Goal: Task Accomplishment & Management: Manage account settings

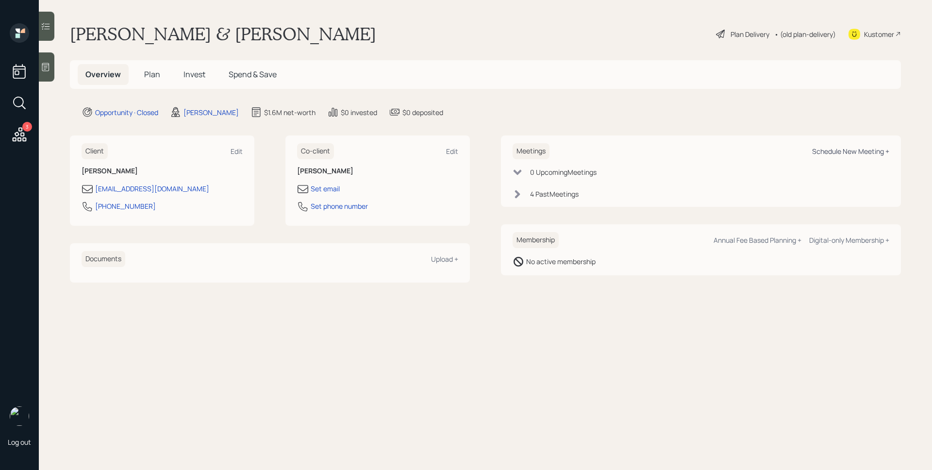
click at [839, 152] on div "Schedule New Meeting +" at bounding box center [850, 151] width 77 height 9
select select "d946c976-65aa-4529-ac9d-02c4f1114fc0"
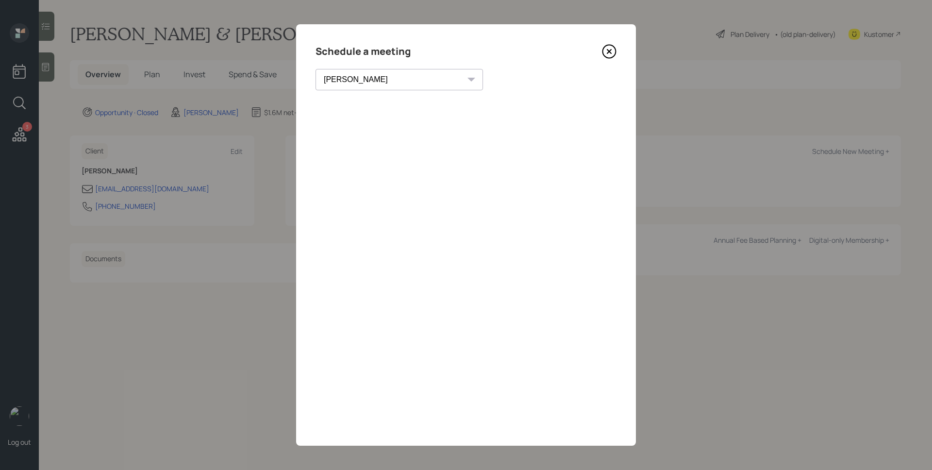
click at [610, 51] on icon at bounding box center [610, 52] width 4 height 4
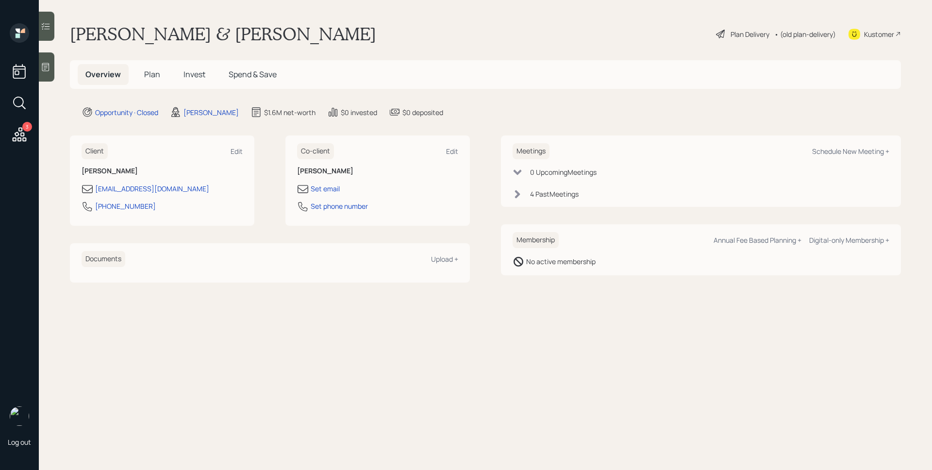
click at [154, 72] on span "Plan" at bounding box center [152, 74] width 16 height 11
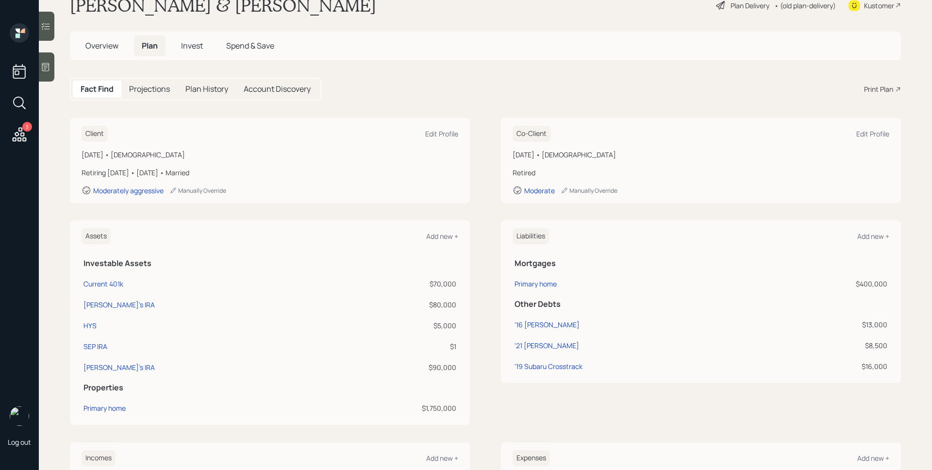
scroll to position [41, 0]
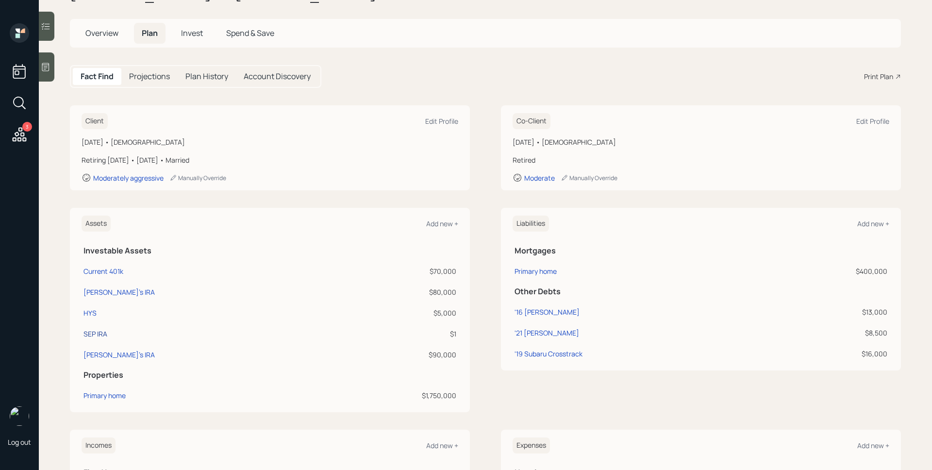
click at [96, 331] on div "SEP IRA" at bounding box center [96, 334] width 24 height 10
select select "balanced"
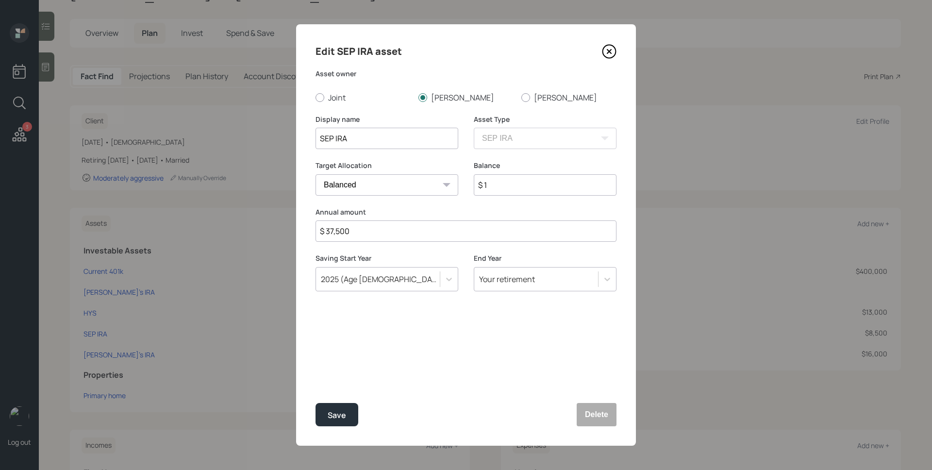
click at [603, 51] on icon at bounding box center [609, 51] width 13 height 13
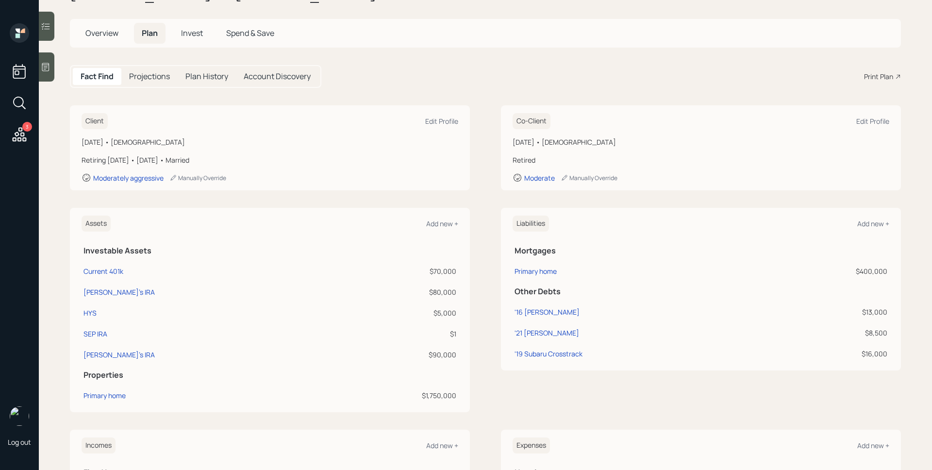
click at [102, 287] on td "[PERSON_NAME]'s IRA" at bounding box center [207, 290] width 250 height 21
click at [102, 291] on div "[PERSON_NAME]'s IRA" at bounding box center [119, 292] width 71 height 10
select select "ira"
select select "balanced"
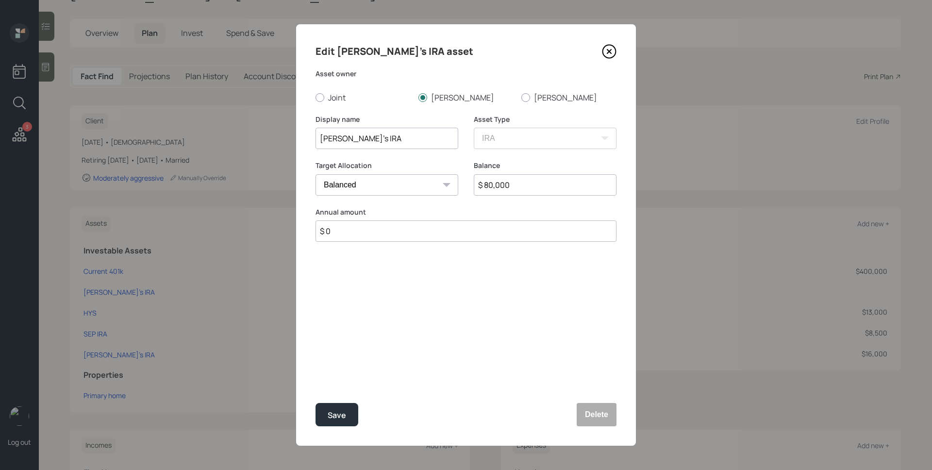
click at [608, 47] on icon at bounding box center [609, 51] width 15 height 15
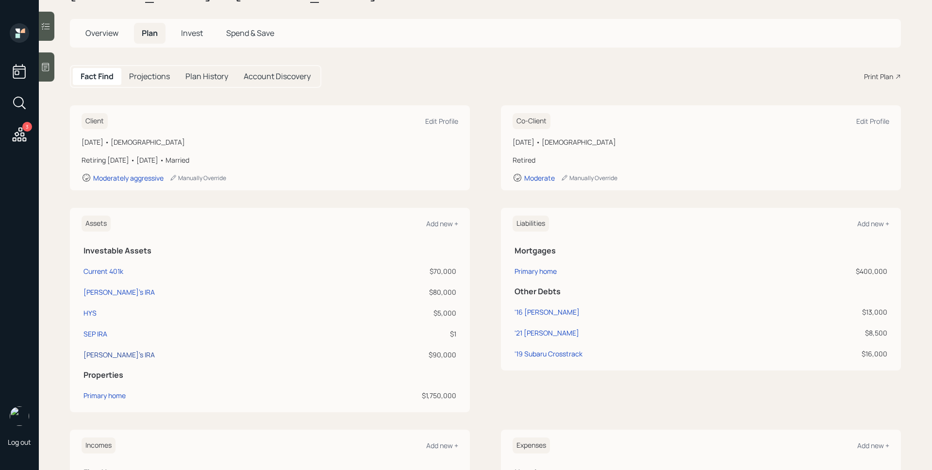
click at [101, 355] on div "[PERSON_NAME]'s IRA" at bounding box center [119, 355] width 71 height 10
select select "ira"
select select "balanced"
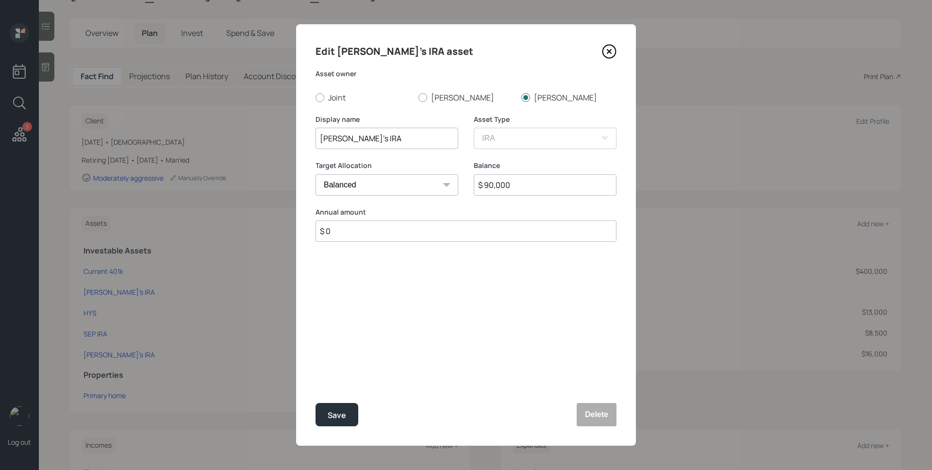
click at [605, 55] on icon at bounding box center [609, 51] width 15 height 15
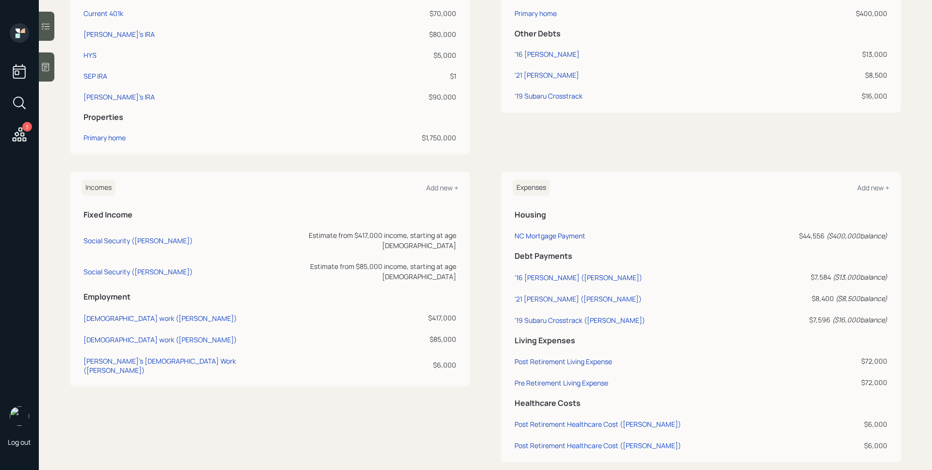
scroll to position [304, 0]
